Goal: Information Seeking & Learning: Check status

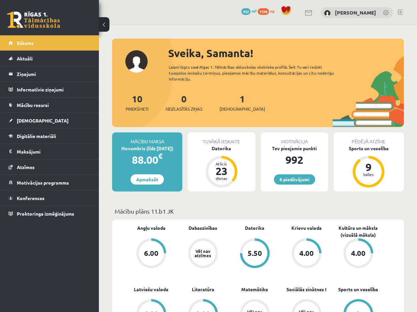
scroll to position [88, 0]
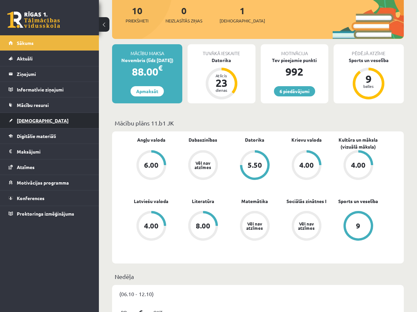
click at [28, 123] on link "[DEMOGRAPHIC_DATA]" at bounding box center [50, 120] width 82 height 15
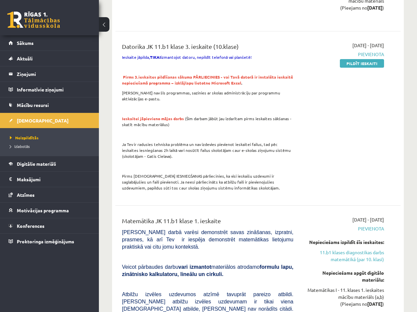
scroll to position [440, 0]
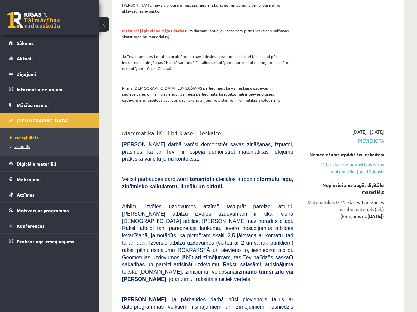
click at [30, 145] on link "Izlabotās" at bounding box center [51, 146] width 82 height 6
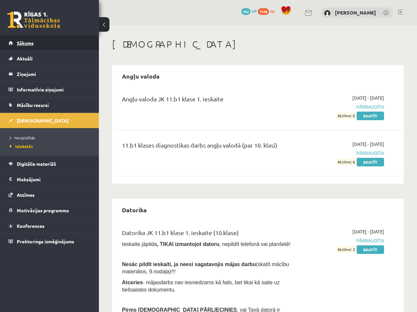
click at [20, 44] on span "Sākums" at bounding box center [25, 43] width 17 height 6
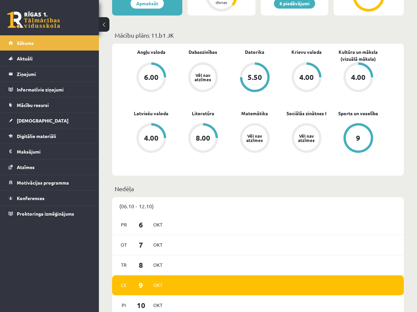
scroll to position [88, 0]
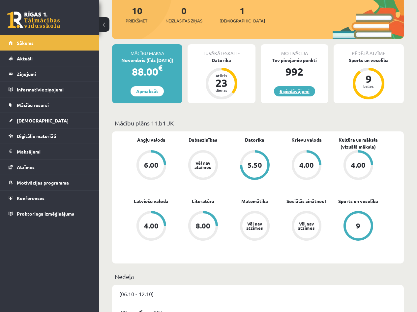
click at [288, 92] on link "6 piedāvājumi" at bounding box center [294, 91] width 41 height 10
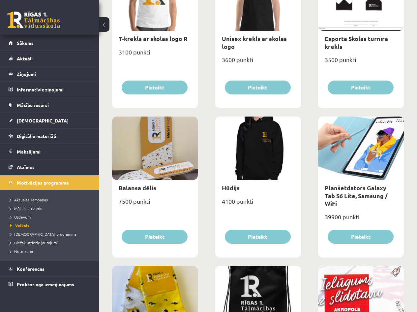
scroll to position [616, 0]
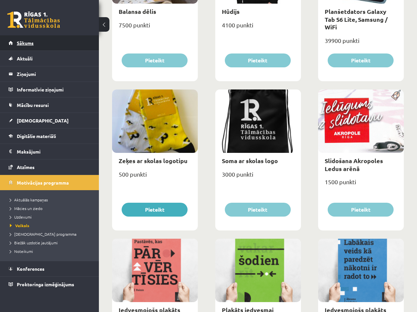
click at [37, 48] on link "Sākums" at bounding box center [50, 42] width 82 height 15
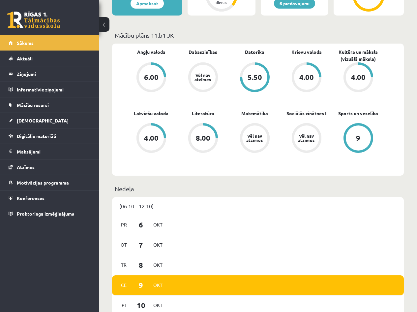
scroll to position [88, 0]
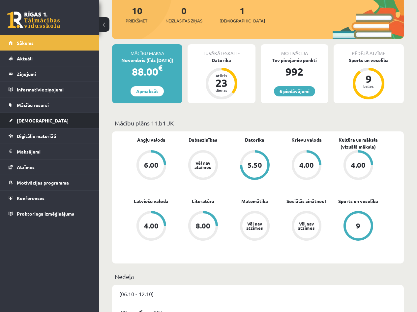
click at [37, 123] on link "[DEMOGRAPHIC_DATA]" at bounding box center [50, 120] width 82 height 15
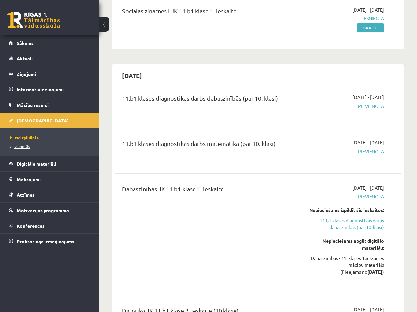
click at [23, 145] on span "Izlabotās" at bounding box center [20, 145] width 20 height 5
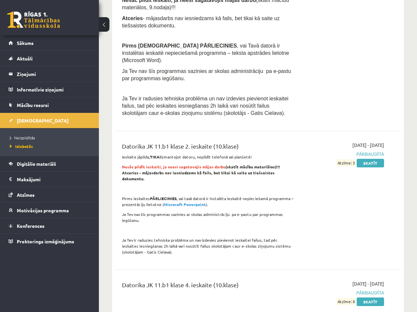
scroll to position [176, 0]
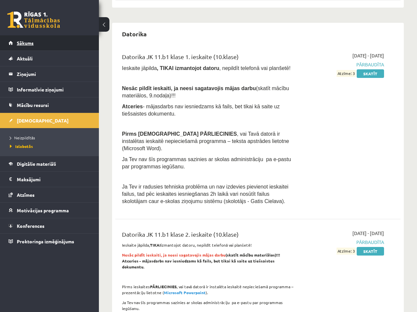
click at [37, 41] on link "Sākums" at bounding box center [50, 42] width 82 height 15
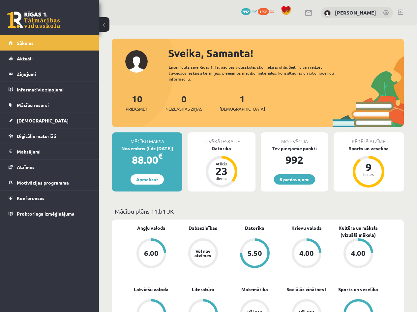
scroll to position [88, 0]
